Goal: Find specific page/section: Find specific page/section

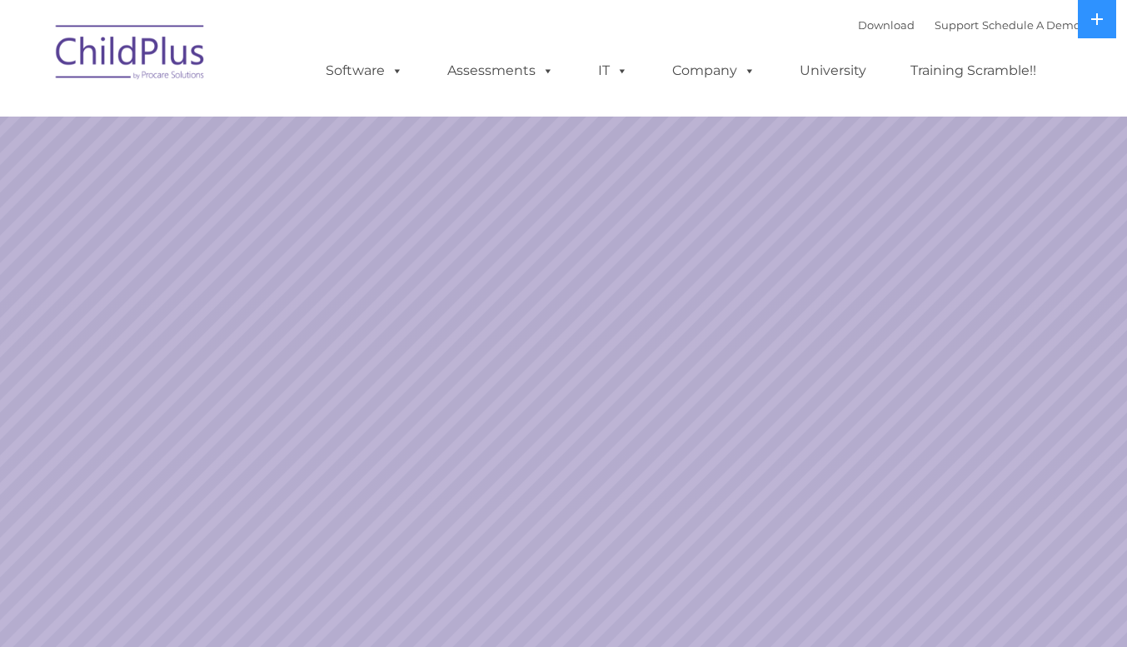
select select "MEDIUM"
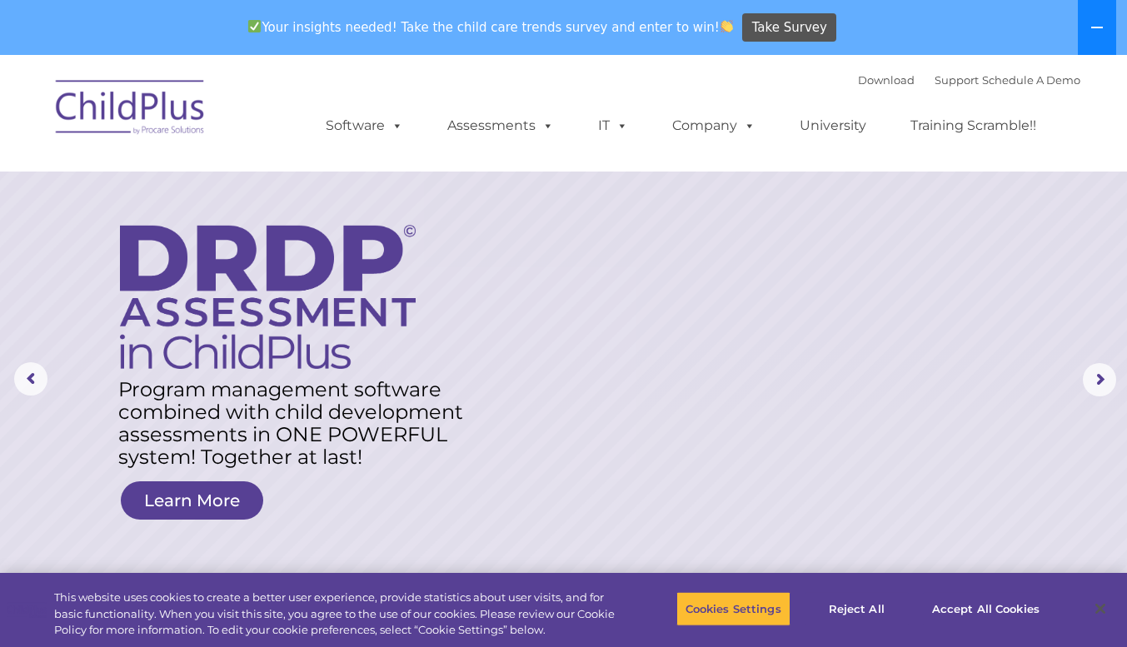
click at [1098, 25] on icon at bounding box center [1096, 27] width 13 height 13
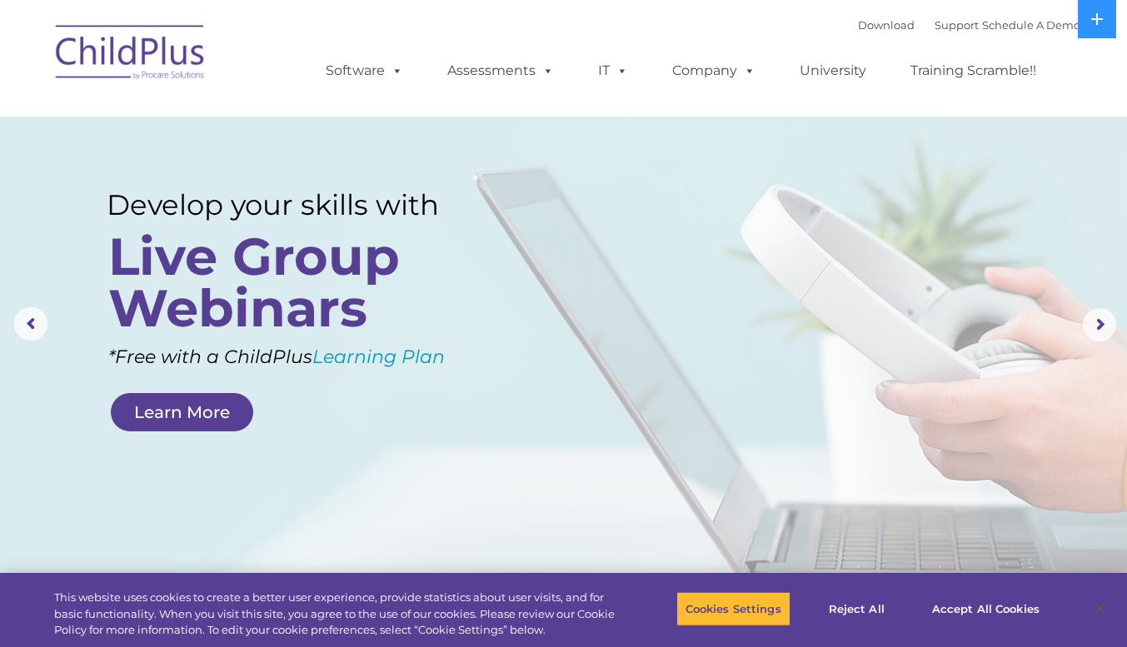
click at [116, 59] on img at bounding box center [130, 54] width 167 height 83
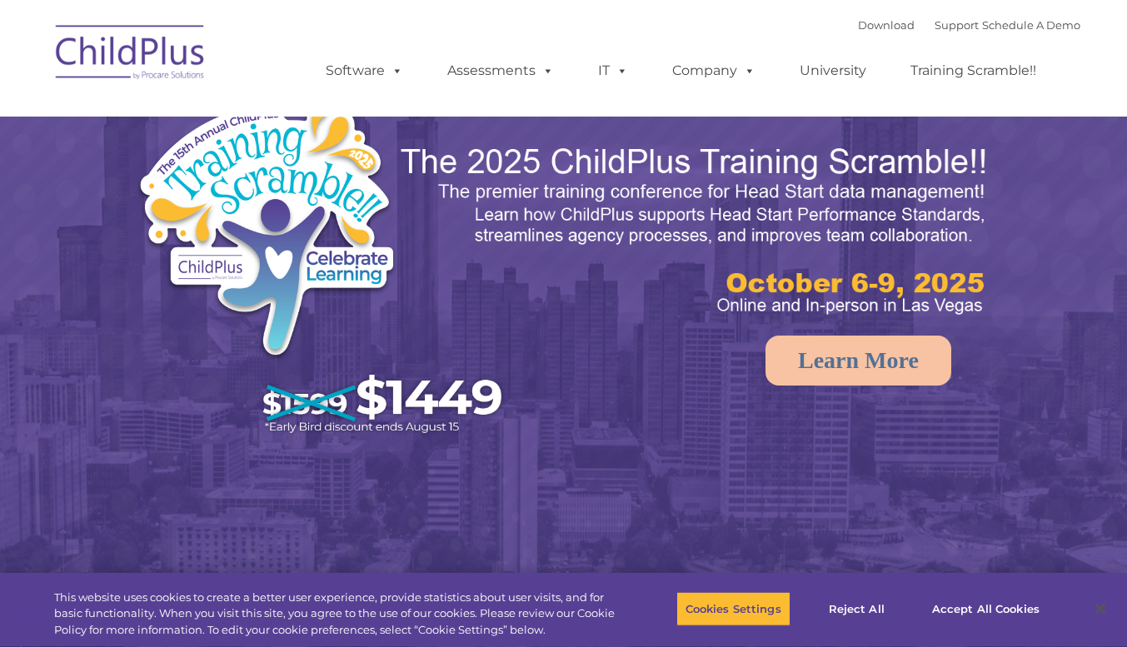
select select "MEDIUM"
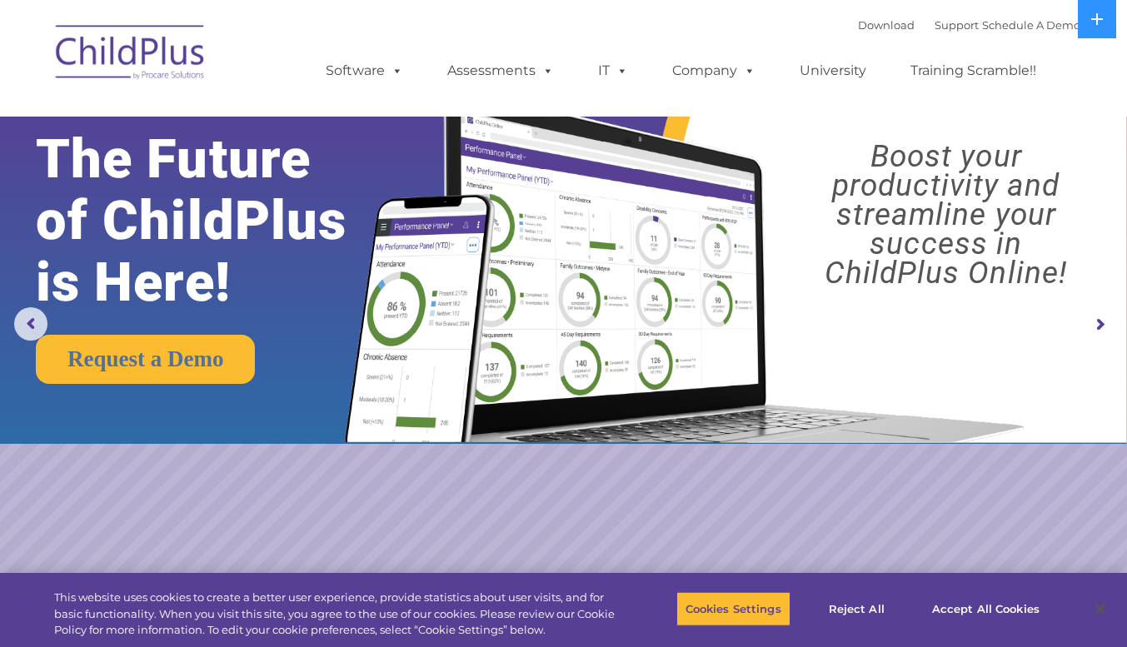
drag, startPoint x: 1100, startPoint y: 12, endPoint x: 927, endPoint y: 39, distance: 174.6
